Goal: Information Seeking & Learning: Stay updated

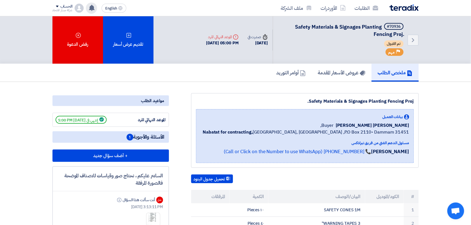
click at [92, 8] on use at bounding box center [92, 8] width 6 height 6
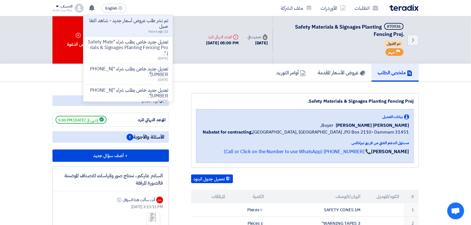
click at [135, 67] on p "تعديل جديد خاص بطلب شراء "[PHONE_NUMBER]"." at bounding box center [128, 71] width 80 height 11
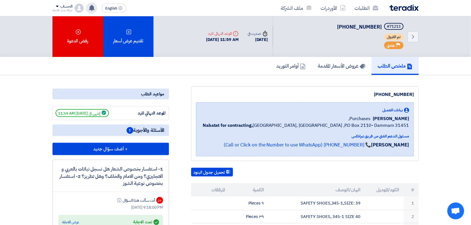
click at [93, 4] on div "تم نشر طلب عروض أسعار جديد - شاهد التفاصيل تعديل جديد خاص بطلب شراء "Safety Mat…" at bounding box center [91, 8] width 11 height 11
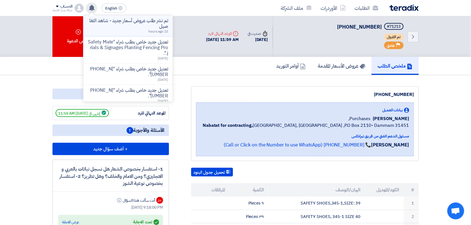
click at [131, 24] on p "تم نشر طلب عروض أسعار جديد - شاهد التفاصيل" at bounding box center [128, 23] width 80 height 11
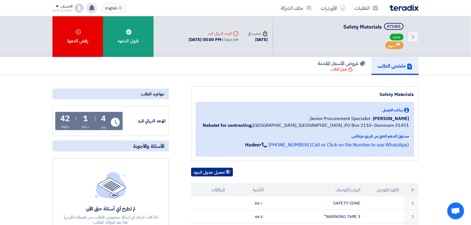
click at [202, 173] on button "تحميل جدول البنود" at bounding box center [212, 172] width 42 height 9
click at [193, 69] on div "ملخص الطلب عروض الأسعار المقدمة قبول الطلب" at bounding box center [236, 66] width 366 height 18
click at [94, 10] on use at bounding box center [92, 8] width 6 height 6
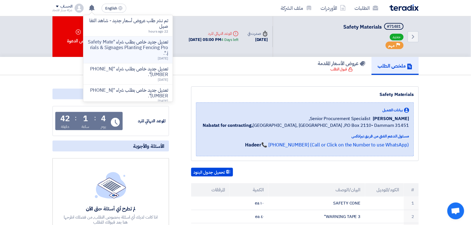
click at [149, 55] on p "تعديل جديد خاص بطلب شراء "Safety Materials & Signages Planting Fencing Proj."." at bounding box center [128, 47] width 80 height 17
